Goal: Information Seeking & Learning: Learn about a topic

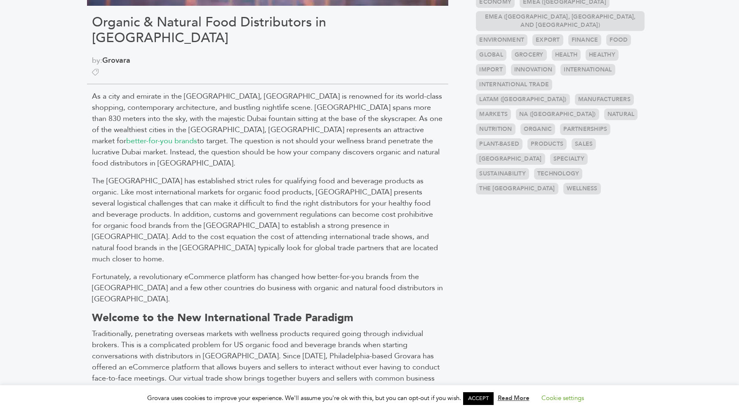
scroll to position [289, 0]
click at [197, 135] on span "better-for-you brands" at bounding box center [161, 140] width 71 height 10
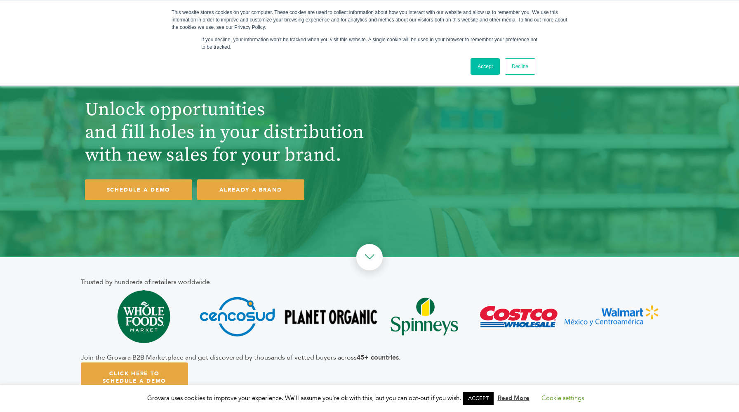
click at [521, 70] on link "Decline" at bounding box center [520, 66] width 31 height 17
